Goal: Task Accomplishment & Management: Manage account settings

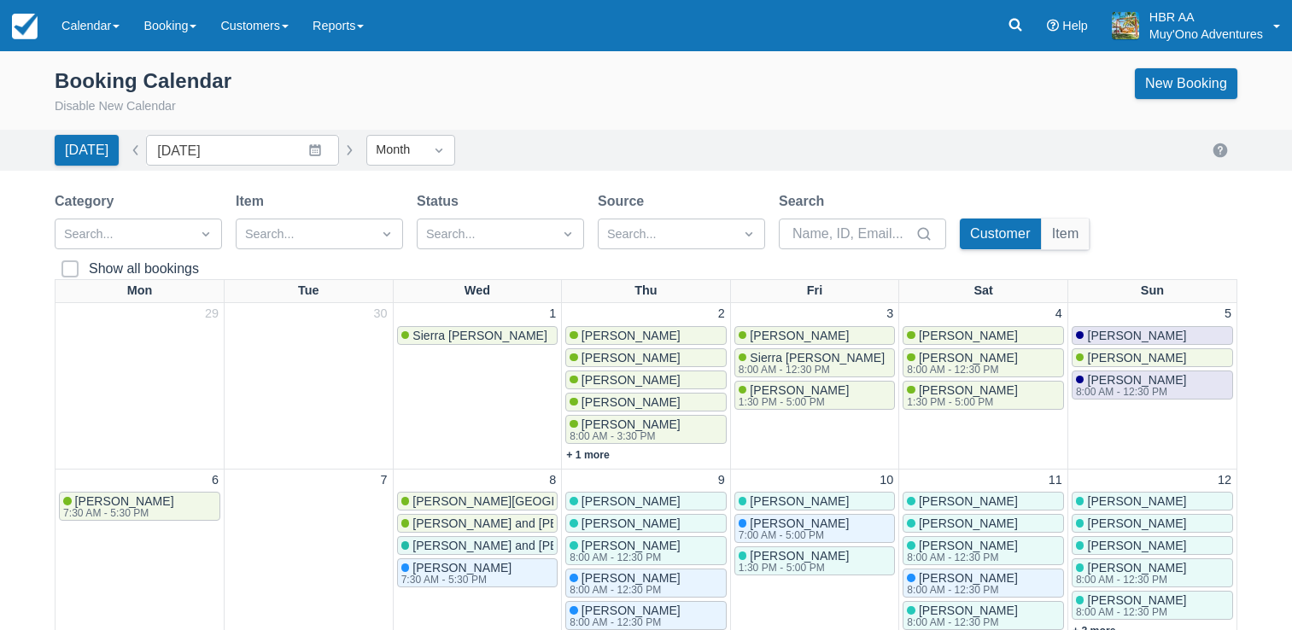
scroll to position [342, 0]
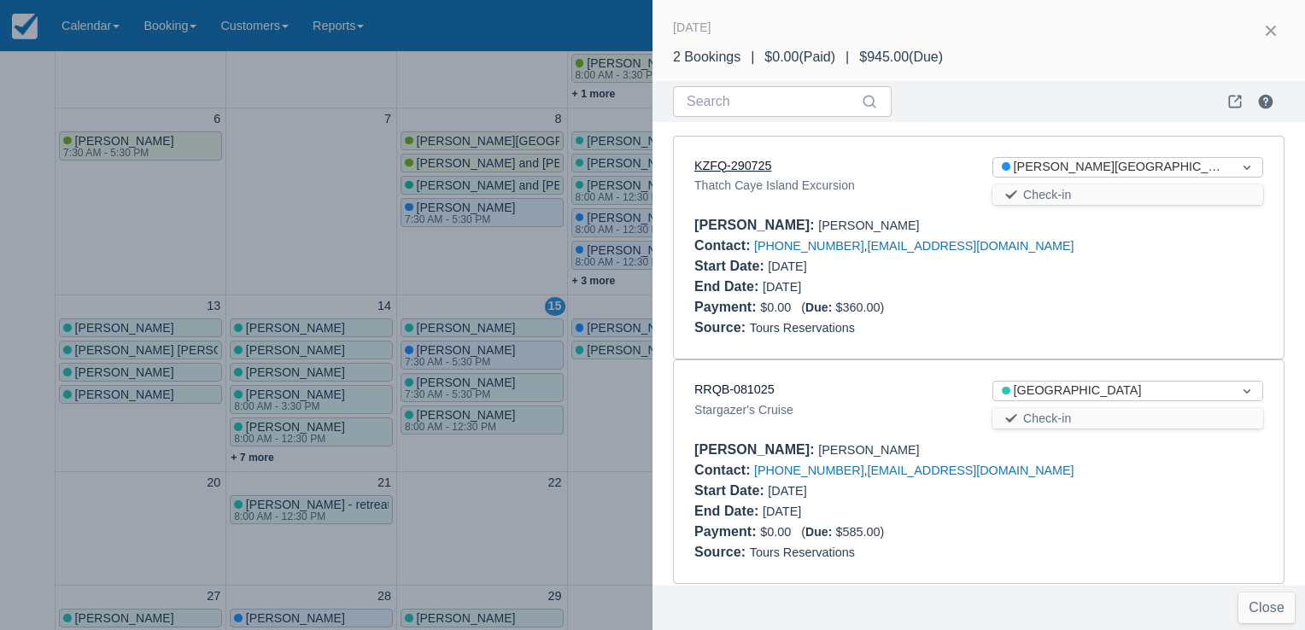
click at [751, 164] on link "KZFQ-290725" at bounding box center [732, 166] width 77 height 14
click at [360, 80] on div at bounding box center [652, 315] width 1305 height 630
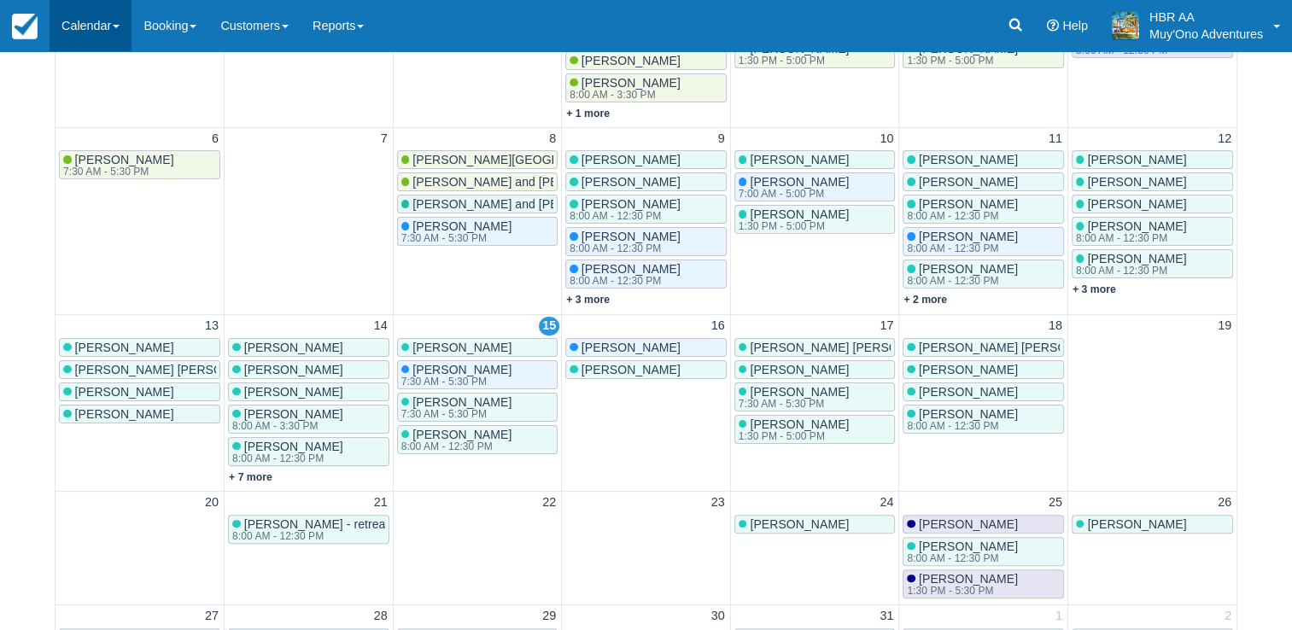
click at [109, 2] on link "Calendar" at bounding box center [91, 25] width 82 height 51
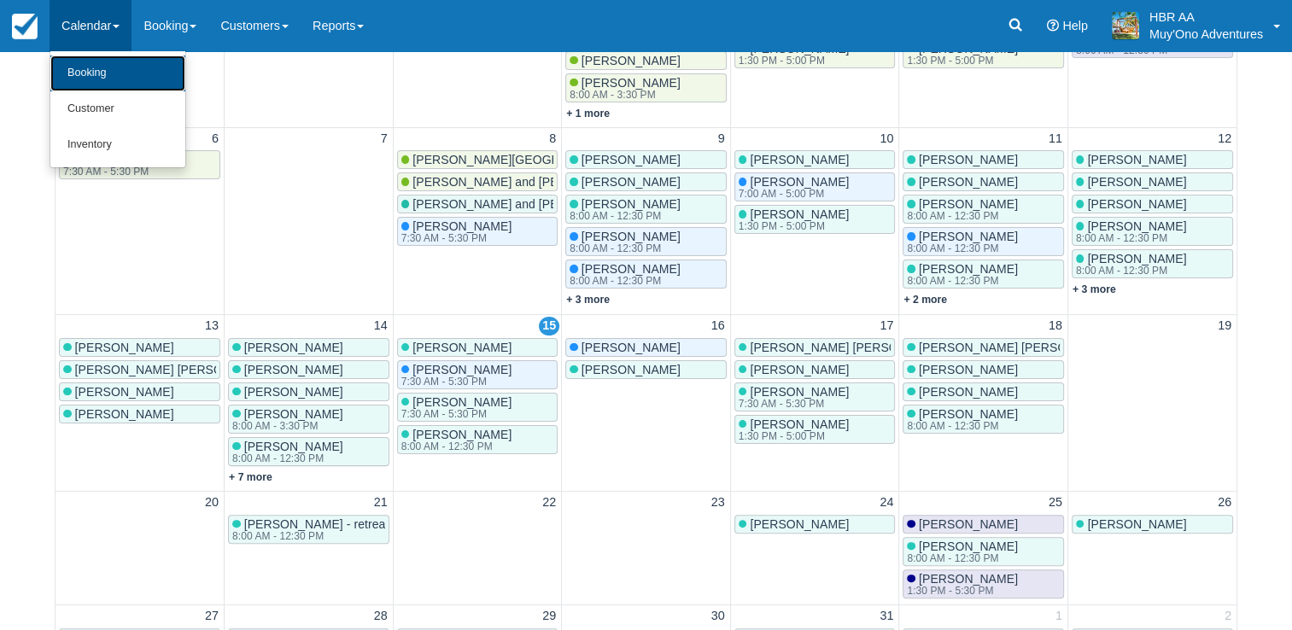
click at [126, 79] on link "Booking" at bounding box center [117, 74] width 135 height 36
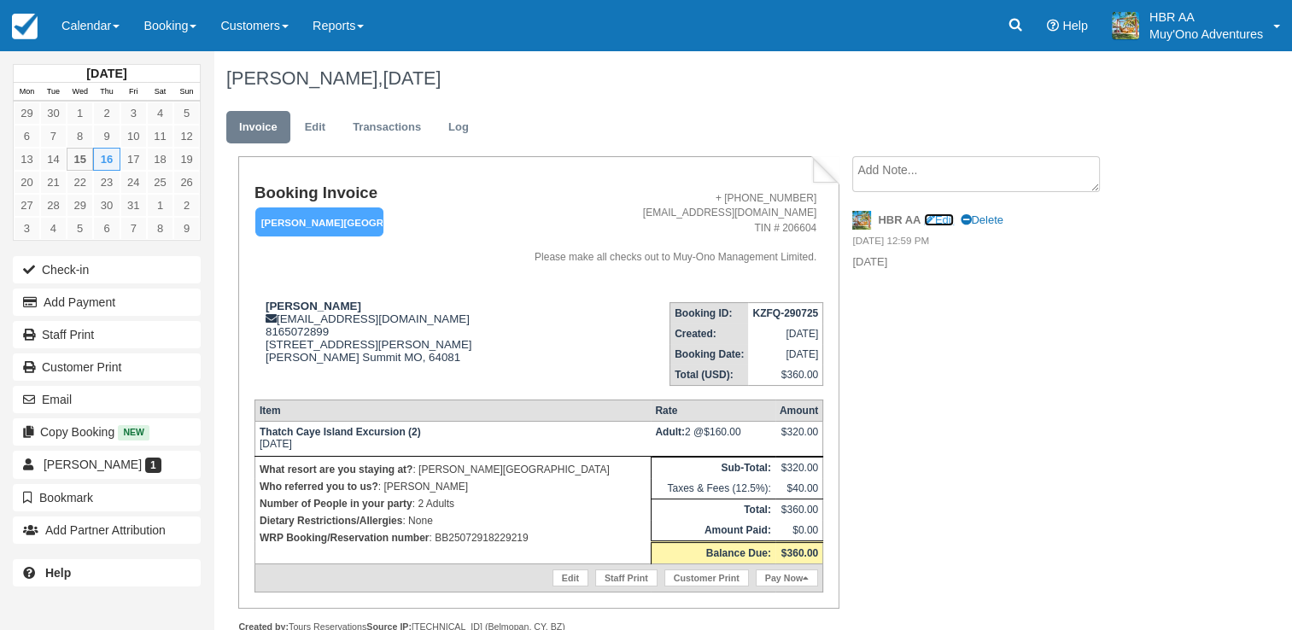
click at [944, 217] on link "Edit" at bounding box center [939, 220] width 30 height 13
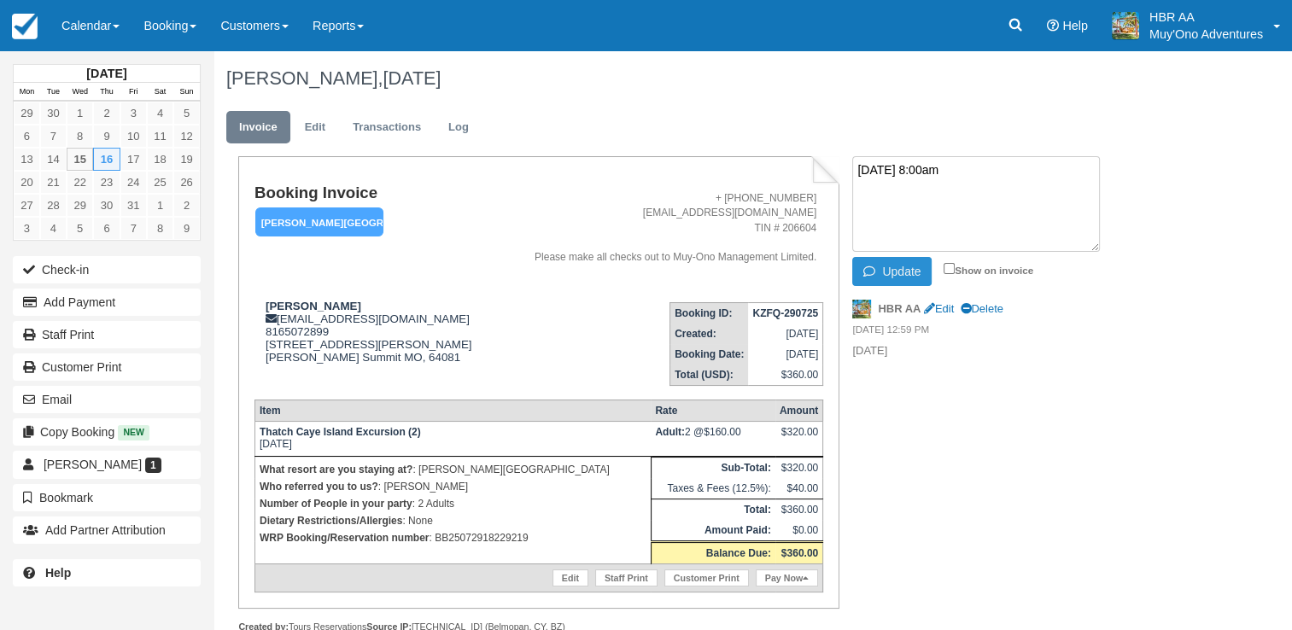
type textarea "October 16th, 2025 @ 8:00am"
click at [912, 265] on button "Update" at bounding box center [891, 271] width 79 height 29
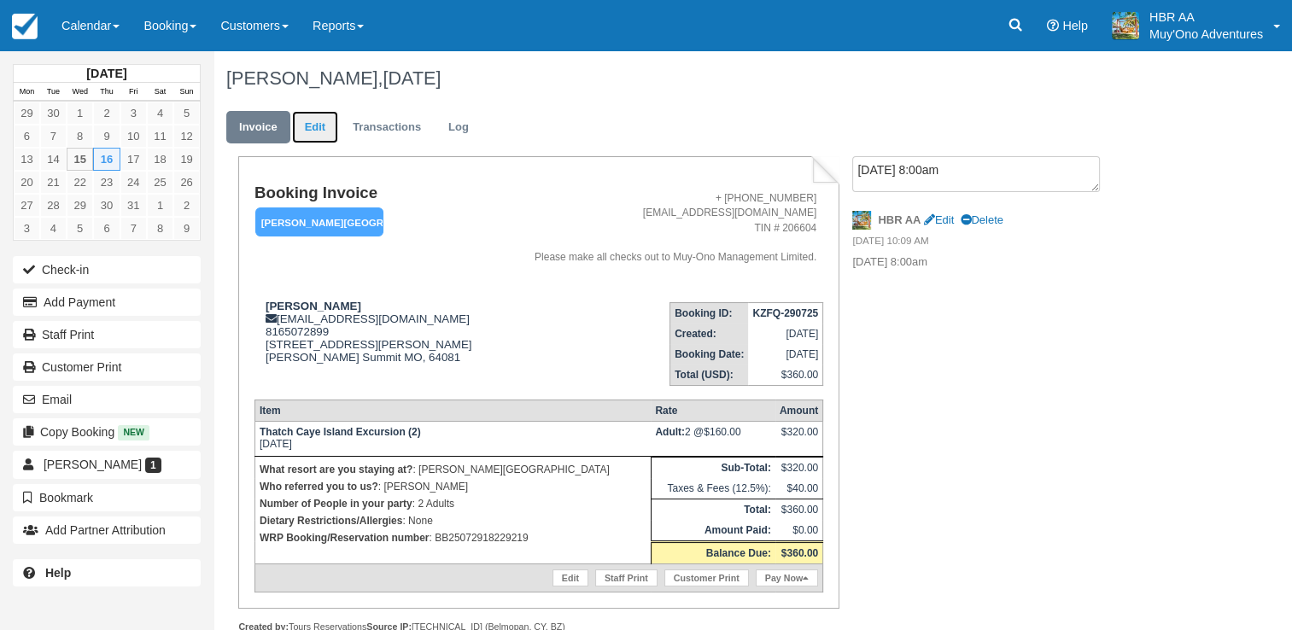
click at [330, 125] on link "Edit" at bounding box center [315, 127] width 46 height 33
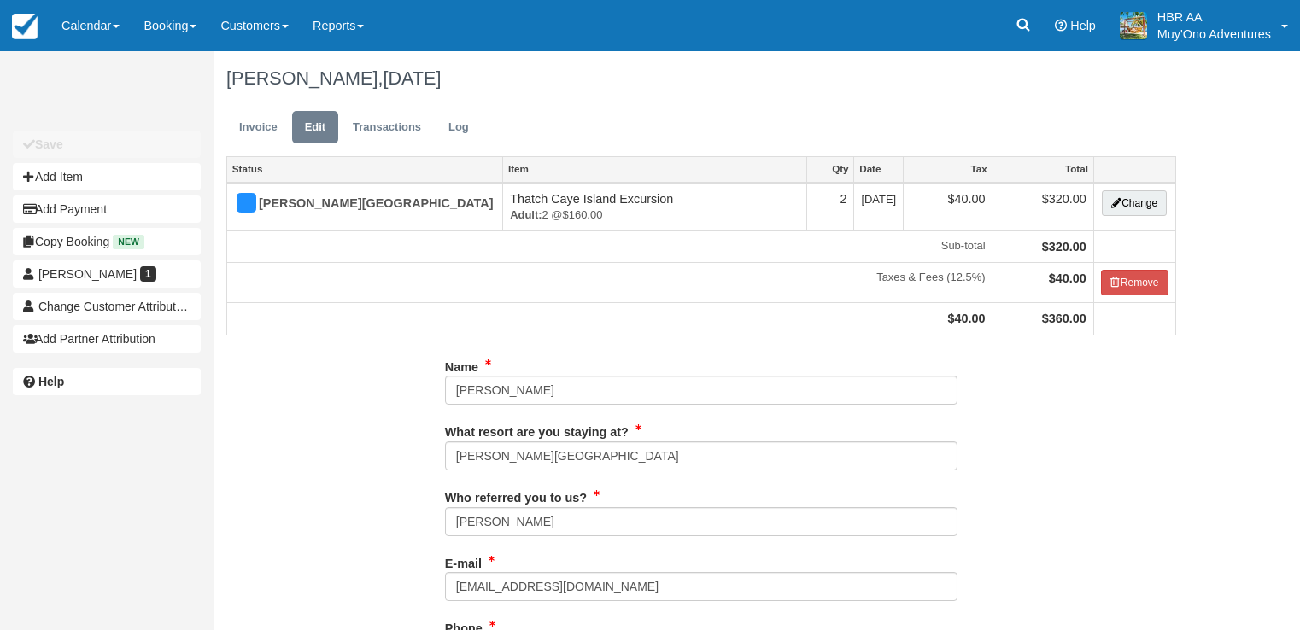
type input "8165072899"
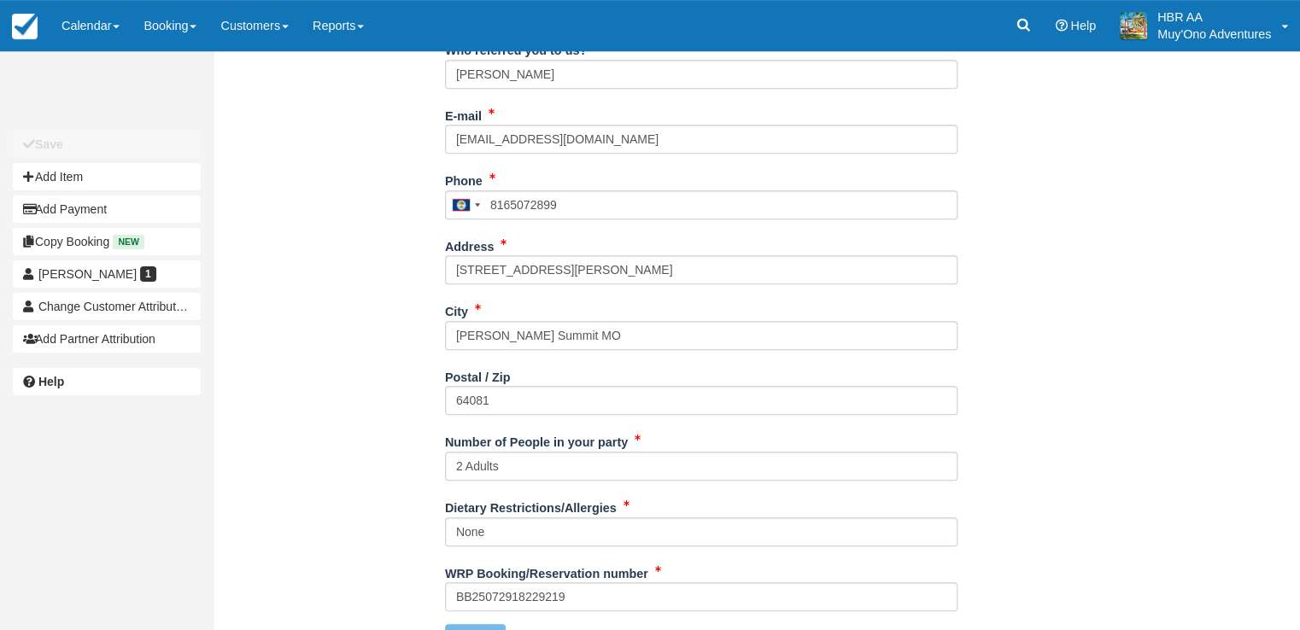
scroll to position [481, 0]
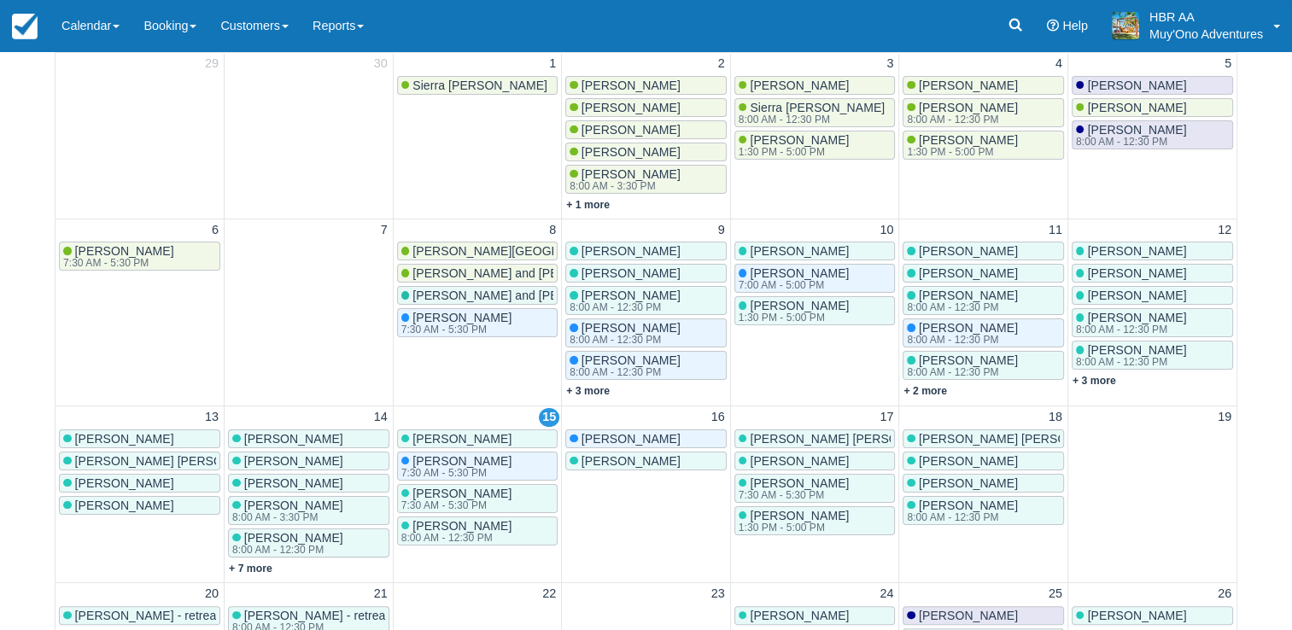
scroll to position [252, 0]
